Goal: Task Accomplishment & Management: Manage account settings

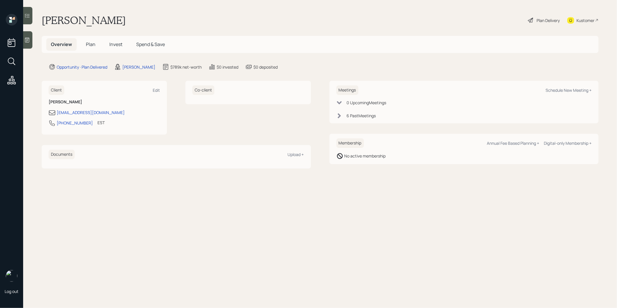
click at [92, 45] on span "Plan" at bounding box center [91, 44] width 10 height 6
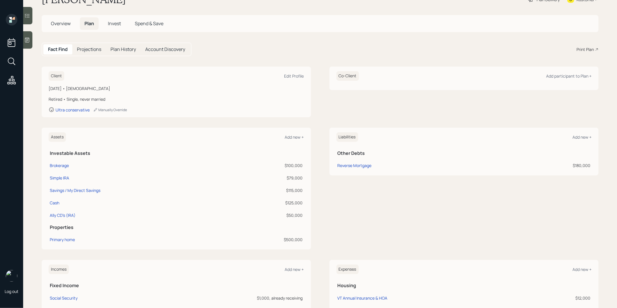
scroll to position [21, 0]
click at [113, 23] on span "Invest" at bounding box center [114, 23] width 13 height 6
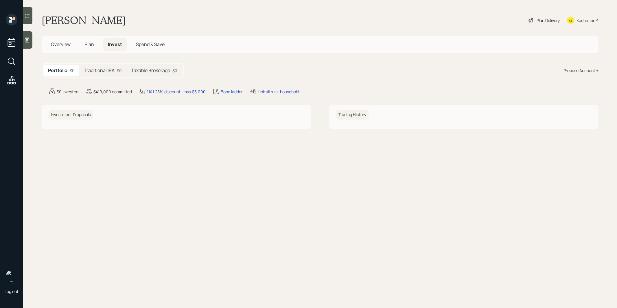
click at [98, 70] on h5 "Traditional IRA" at bounding box center [99, 70] width 31 height 5
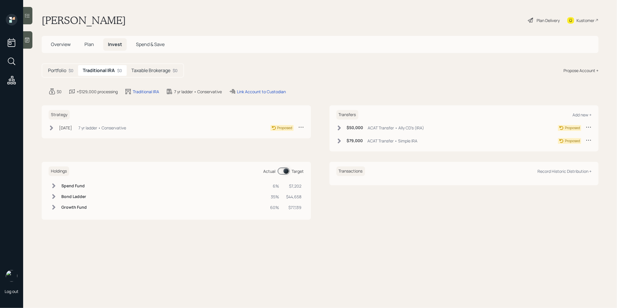
click at [150, 70] on h5 "Taxable Brokerage" at bounding box center [150, 70] width 39 height 5
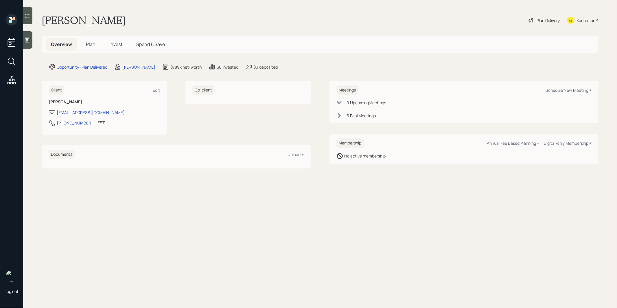
click at [88, 43] on span "Plan" at bounding box center [91, 44] width 10 height 6
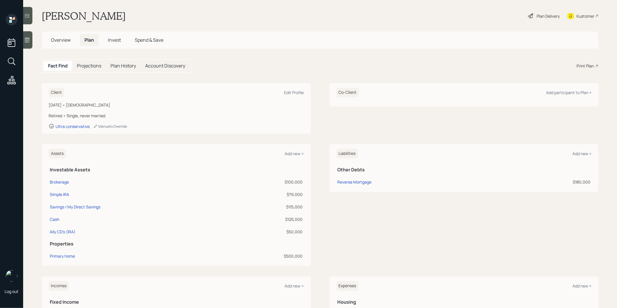
scroll to position [5, 0]
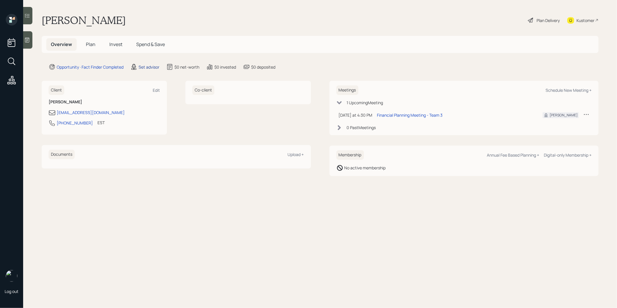
click at [147, 65] on div "Set advisor" at bounding box center [148, 67] width 21 height 6
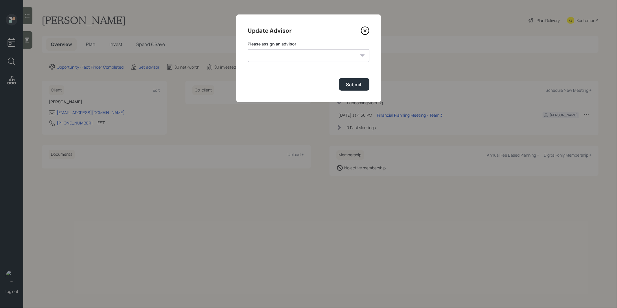
click at [345, 51] on select "Jonah Coleman Tyler End James DiStasi Treva Nostdahl Eric Schwartz Aleksandra S…" at bounding box center [308, 55] width 121 height 13
select select "8b79112e-3cfb-44f9-89e7-15267fe946c1"
click at [248, 49] on select "Jonah Coleman Tyler End James DiStasi Treva Nostdahl Eric Schwartz Aleksandra S…" at bounding box center [308, 55] width 121 height 13
